Goal: Task Accomplishment & Management: Manage account settings

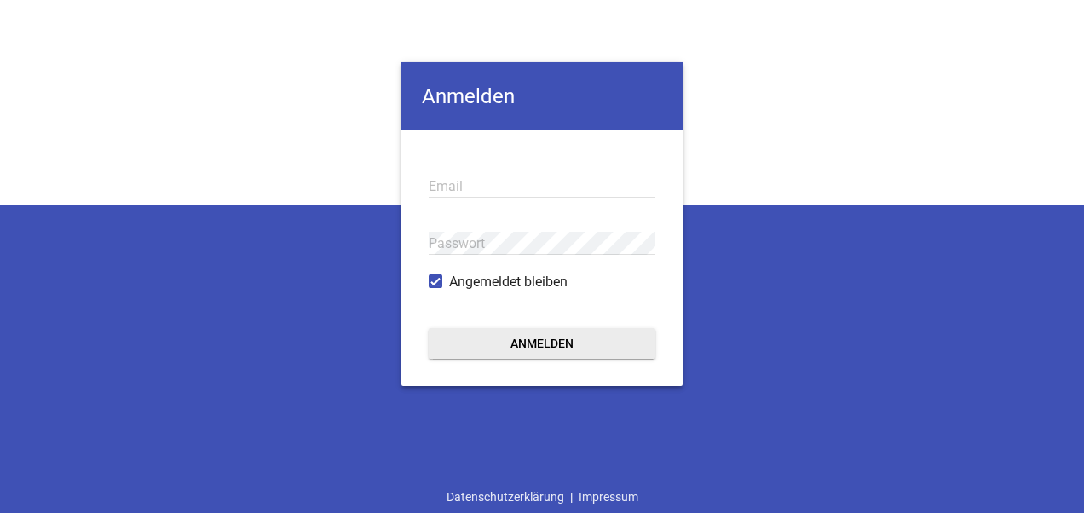
type input "[EMAIL_ADDRESS][DOMAIN_NAME]"
click at [542, 353] on button "Anmelden" at bounding box center [541, 343] width 227 height 31
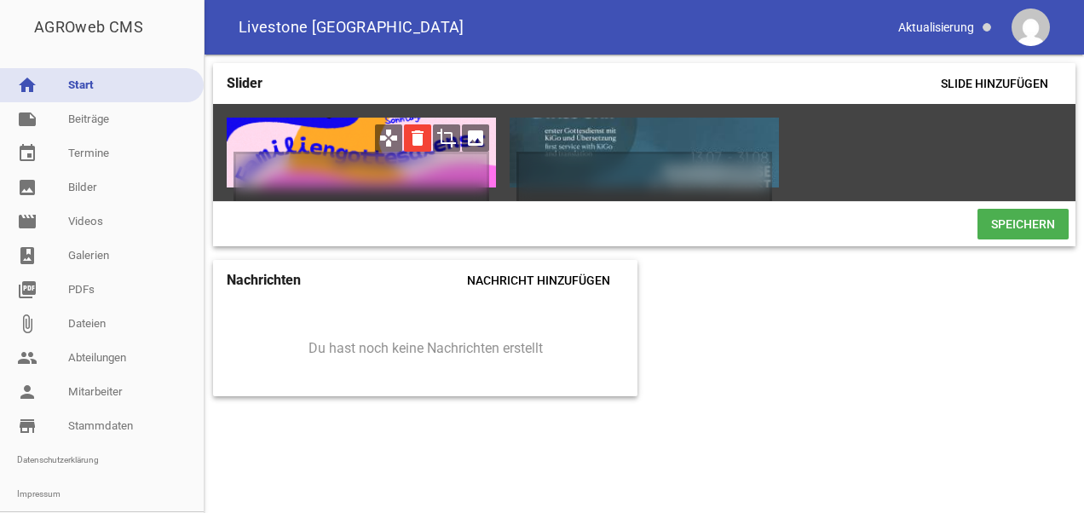
click at [414, 139] on icon "delete" at bounding box center [417, 137] width 27 height 27
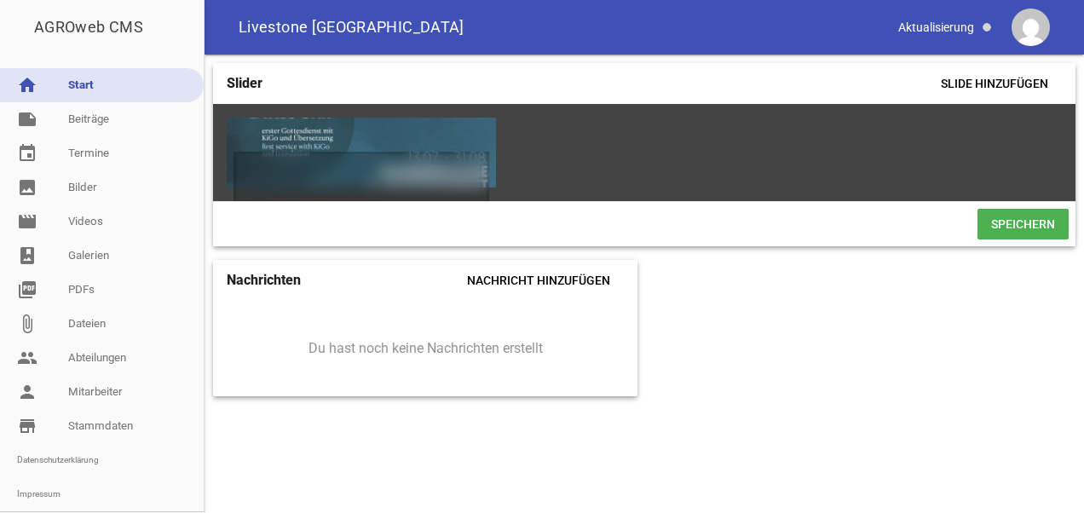
click at [1034, 227] on span "Speichern" at bounding box center [1022, 224] width 91 height 31
click at [478, 140] on icon "image" at bounding box center [475, 137] width 27 height 27
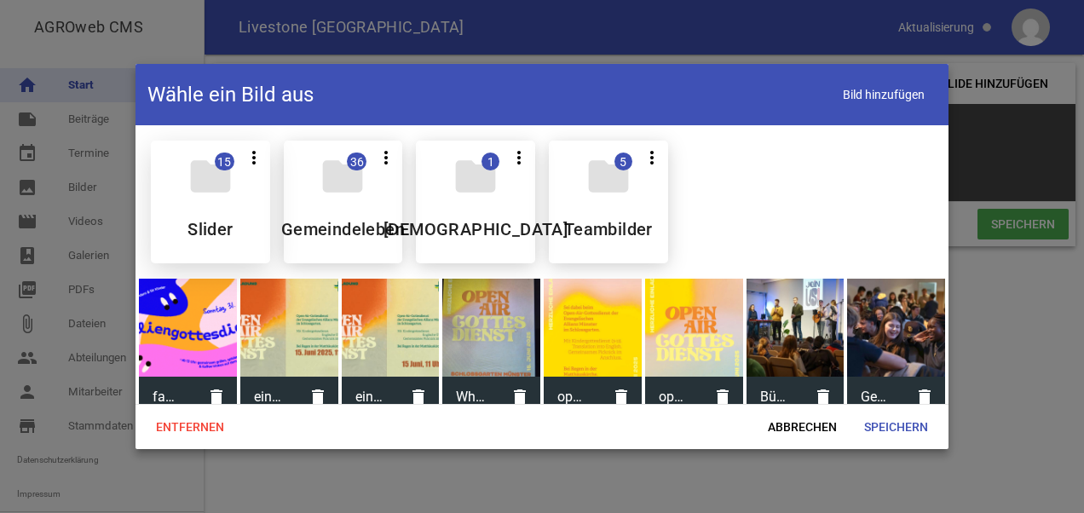
click at [198, 211] on div "folder 15 more_vert Teilen Bearbeiten Löschen Slider" at bounding box center [210, 202] width 119 height 123
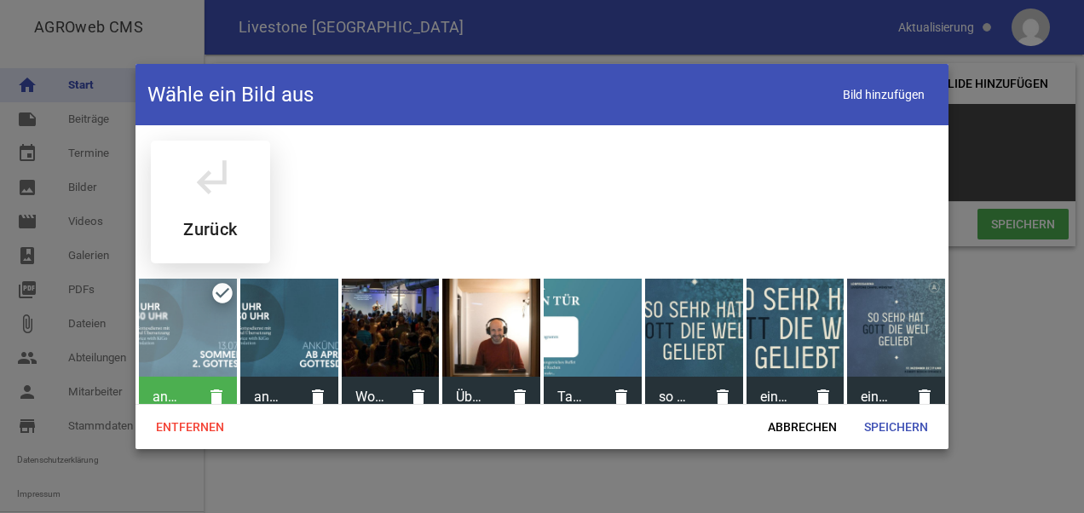
click at [217, 207] on div "subdirectory_arrow_left Zurück" at bounding box center [210, 202] width 119 height 123
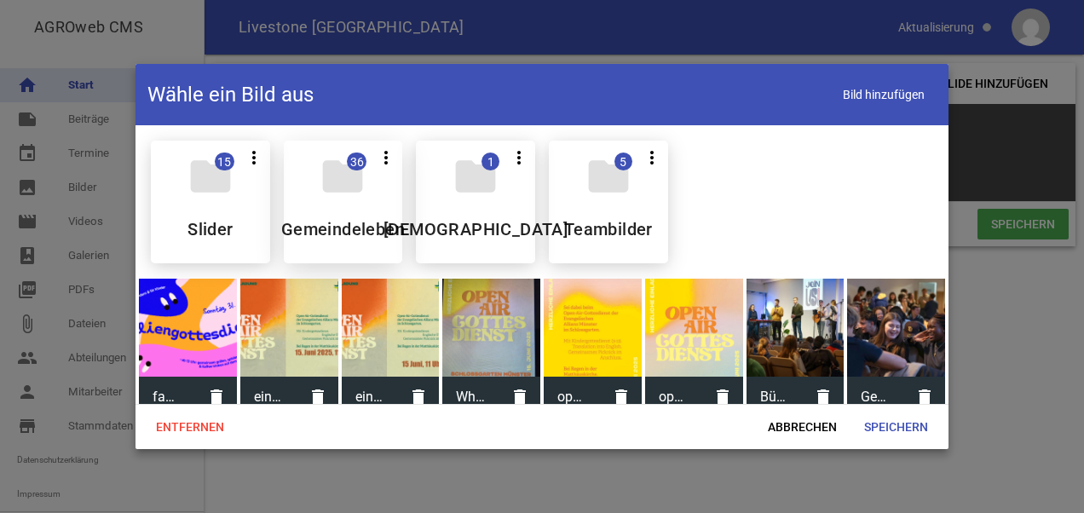
click at [351, 208] on div "folder 36 more_vert Teilen Bearbeiten Löschen Gemeindeleben" at bounding box center [343, 202] width 119 height 123
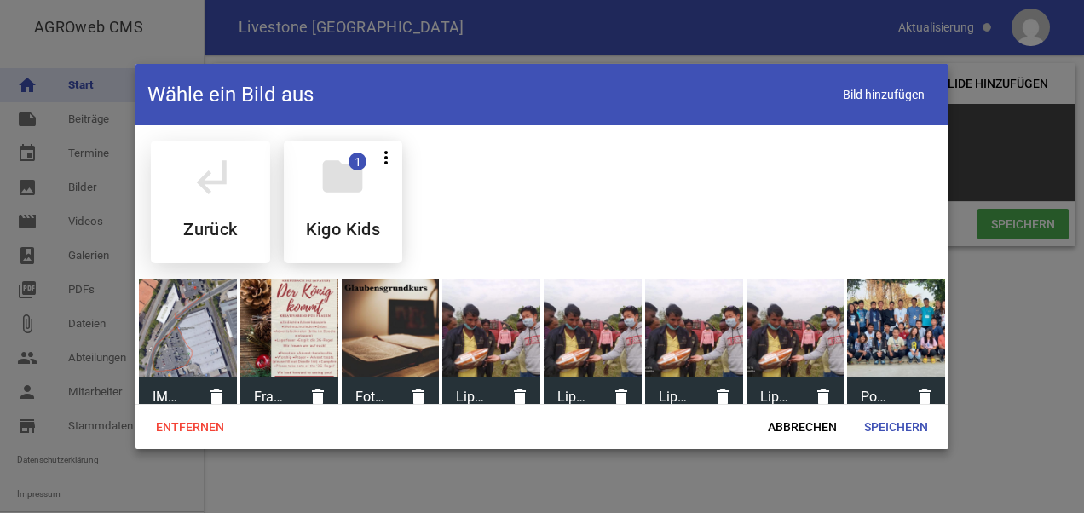
click at [239, 204] on div "subdirectory_arrow_left Zurück" at bounding box center [210, 202] width 119 height 123
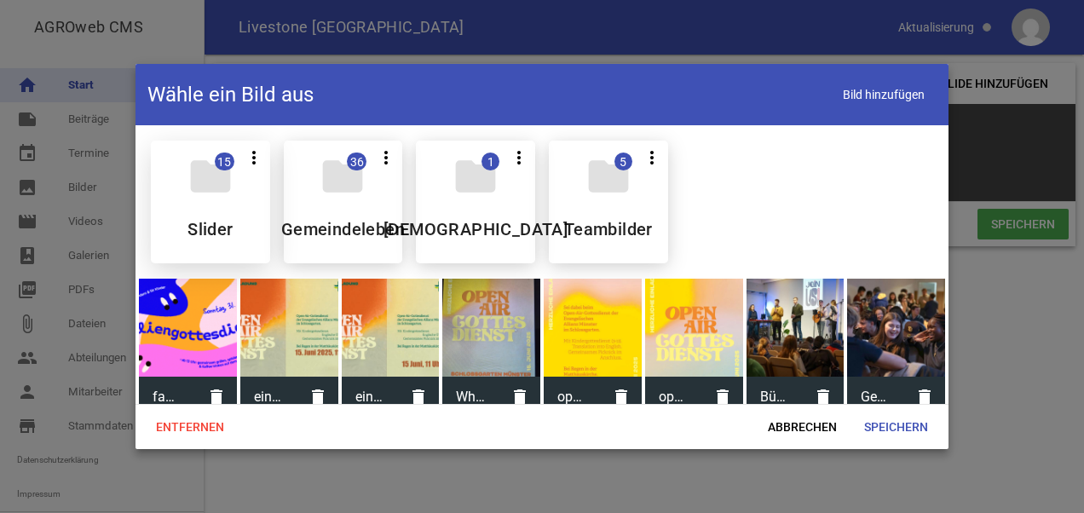
click at [224, 199] on icon "folder" at bounding box center [211, 176] width 48 height 48
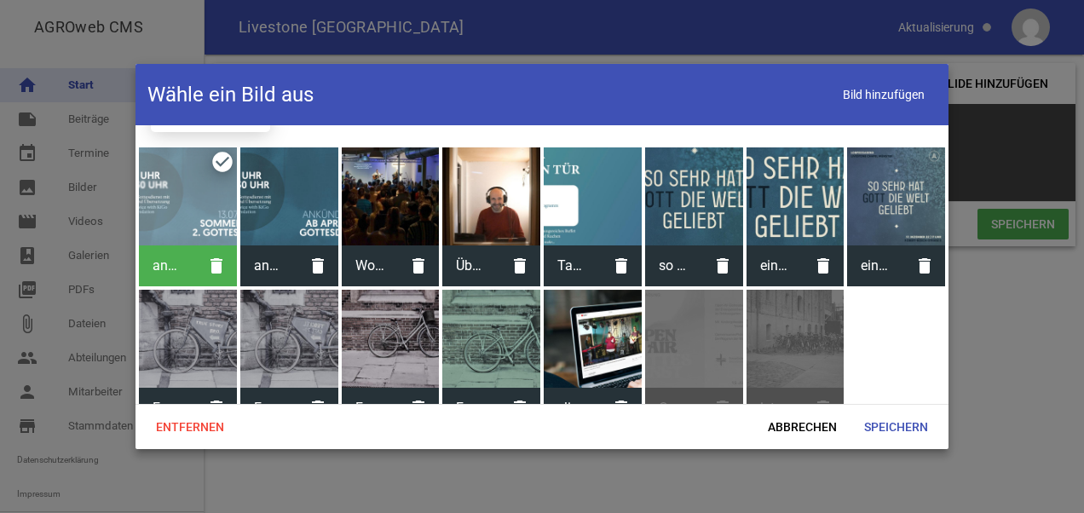
scroll to position [157, 0]
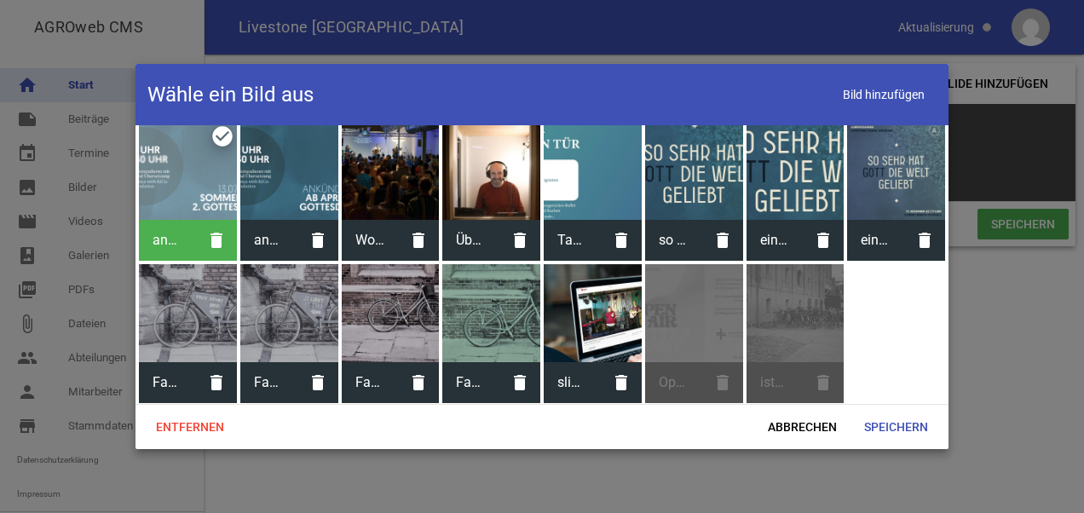
click at [291, 201] on div at bounding box center [289, 171] width 98 height 98
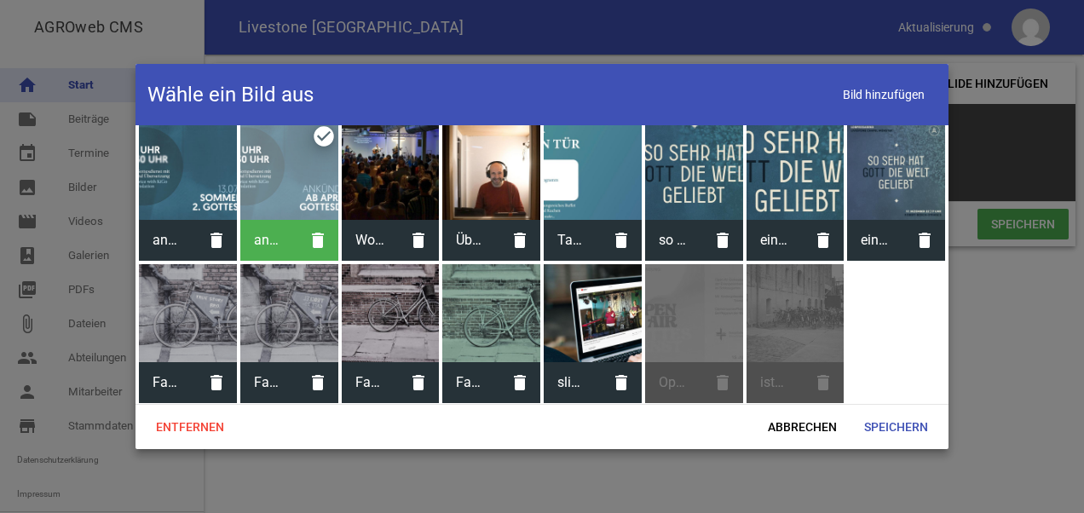
click at [291, 201] on div at bounding box center [289, 171] width 98 height 98
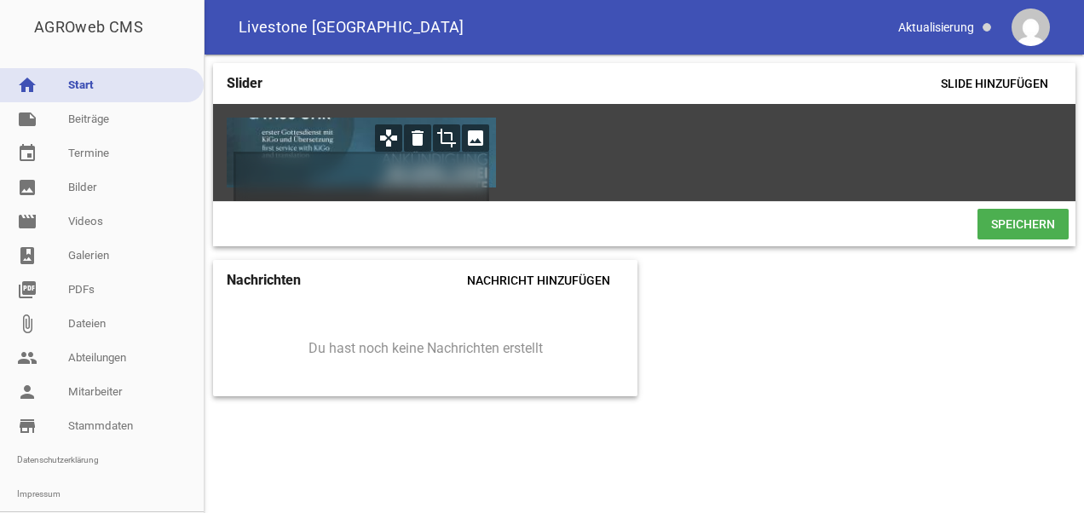
click at [448, 135] on icon "crop" at bounding box center [446, 137] width 27 height 27
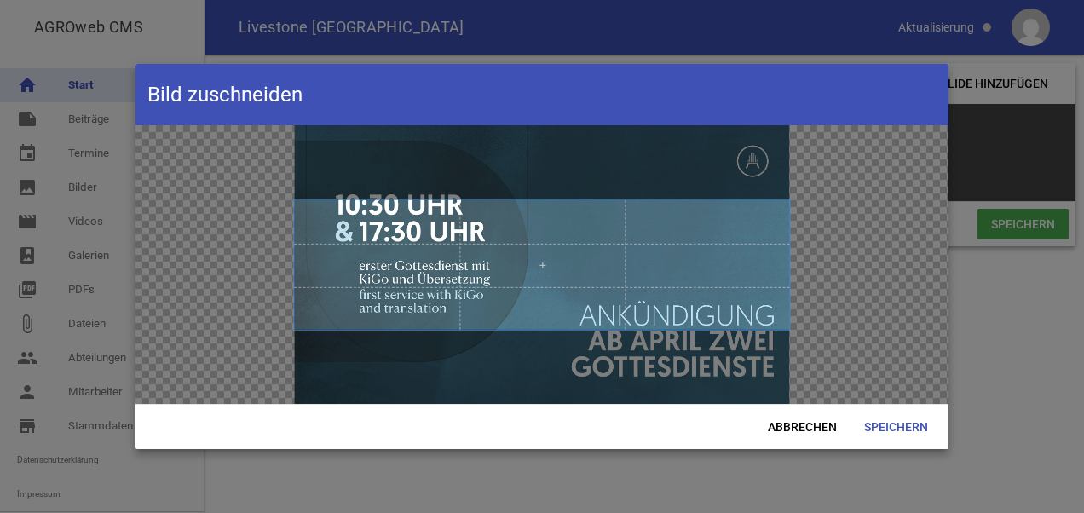
click at [1015, 232] on div at bounding box center [542, 256] width 1084 height 513
click at [907, 425] on span "Speichern" at bounding box center [895, 426] width 91 height 31
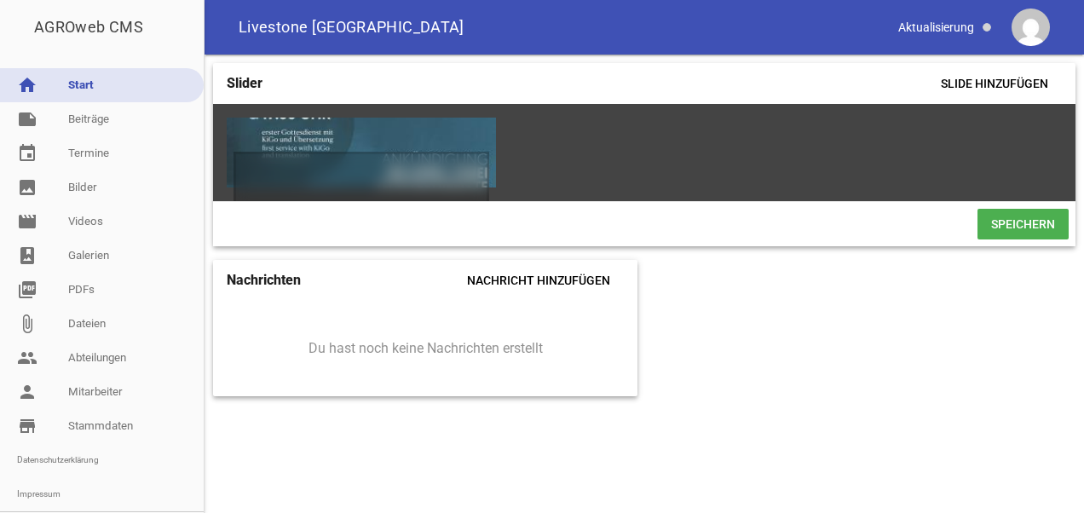
click at [1018, 227] on span "Speichern" at bounding box center [1022, 224] width 91 height 31
click at [70, 117] on link "note Beiträge" at bounding box center [102, 119] width 204 height 34
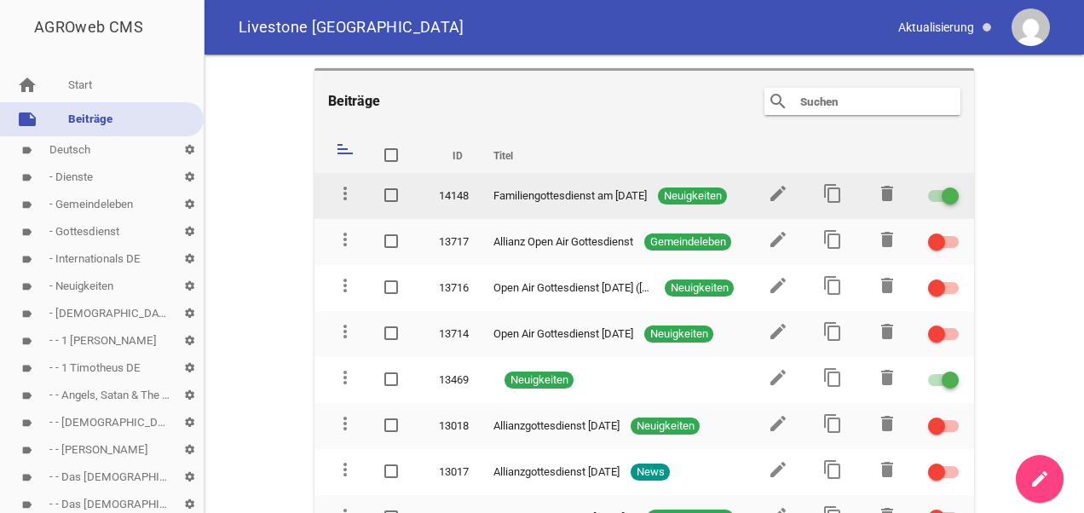
click at [928, 194] on div at bounding box center [943, 196] width 31 height 12
click at [953, 186] on input "checkbox" at bounding box center [953, 186] width 0 height 0
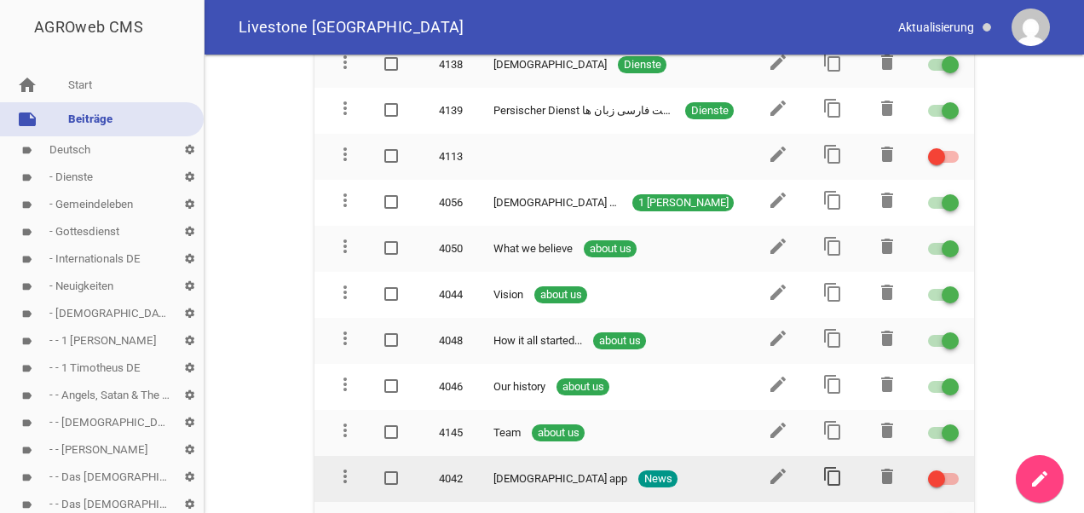
scroll to position [4843, 0]
